Goal: Transaction & Acquisition: Purchase product/service

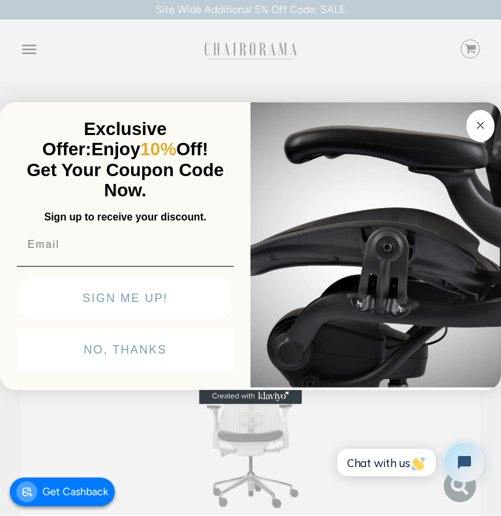
click at [481, 131] on circle "Close dialog" at bounding box center [480, 124] width 14 height 14
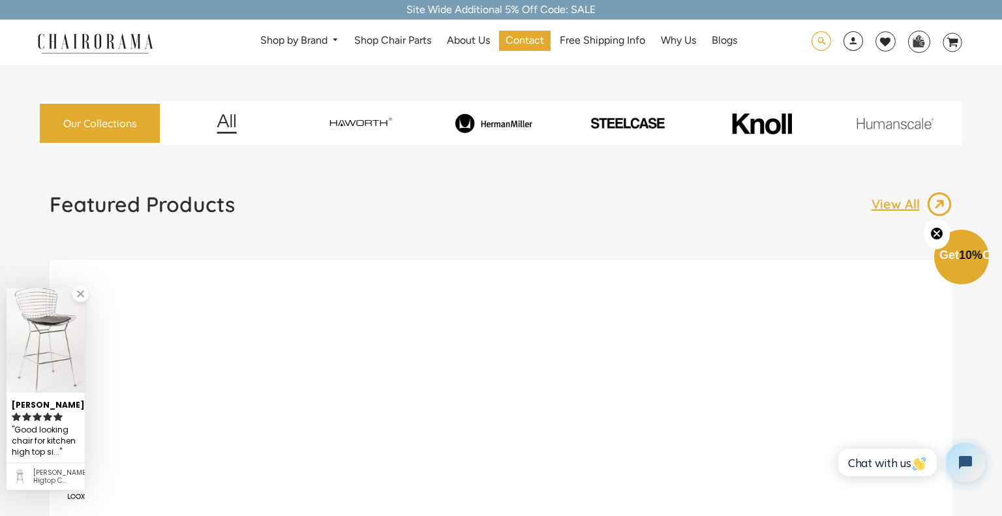
click at [500, 33] on span at bounding box center [822, 41] width 20 height 20
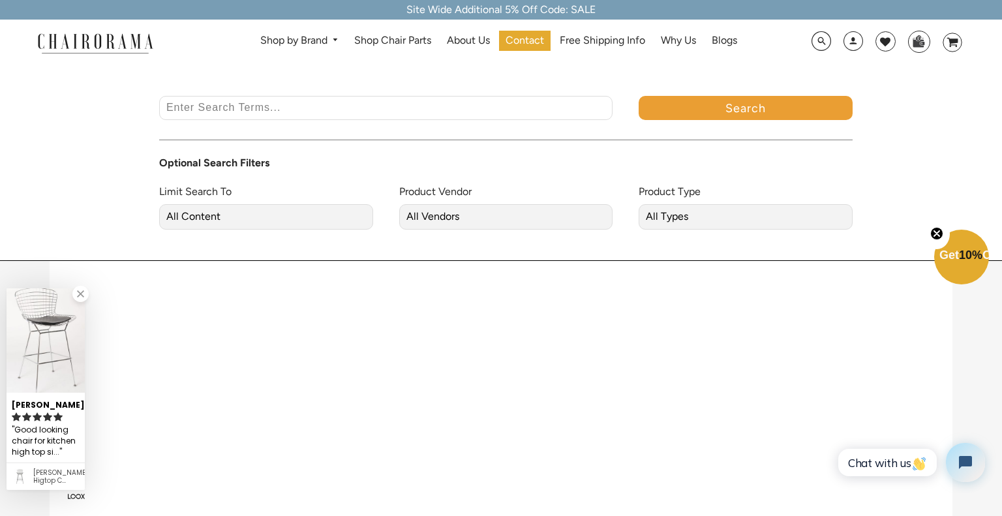
click at [500, 105] on input "Enter Search Terms..." at bounding box center [385, 108] width 453 height 24
paste input "[PERSON_NAME] Classic Aeron Chair, Size B"
type input "[PERSON_NAME] Classic Aeron Chair, Size B"
click at [500, 96] on button "Search" at bounding box center [746, 108] width 214 height 24
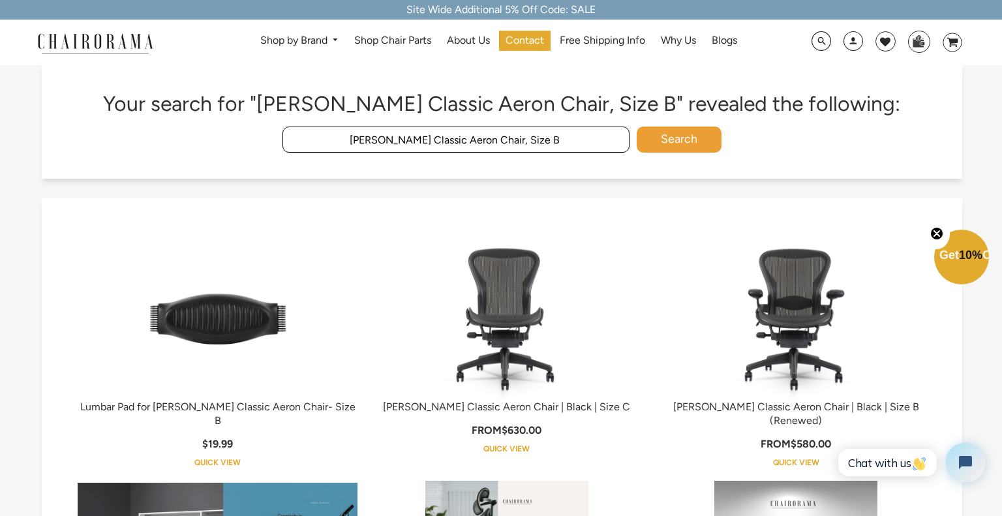
click at [848, 346] on img at bounding box center [795, 318] width 163 height 163
